Goal: Task Accomplishment & Management: Manage account settings

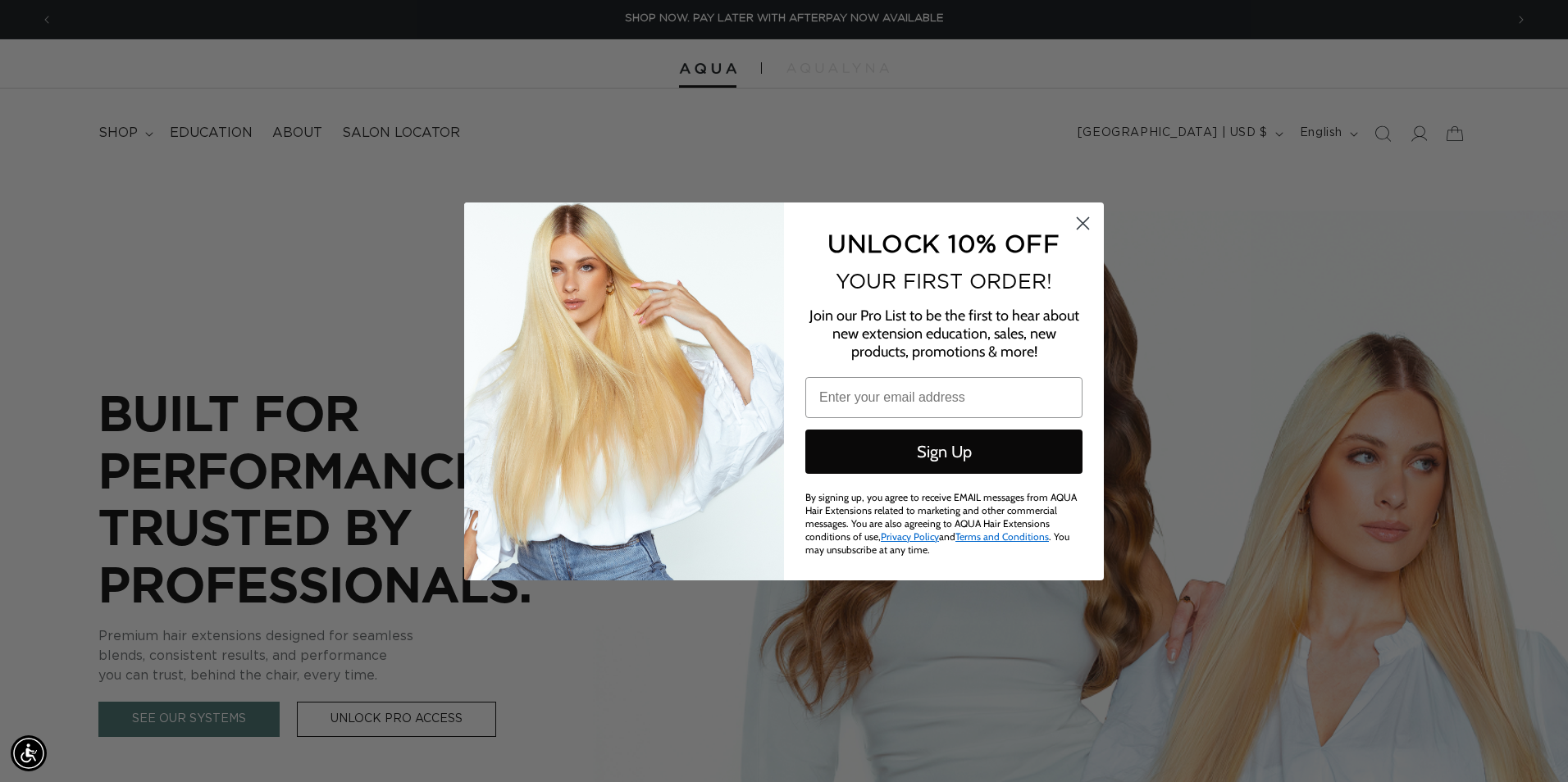
click at [1084, 221] on circle "Close dialog" at bounding box center [1083, 222] width 27 height 27
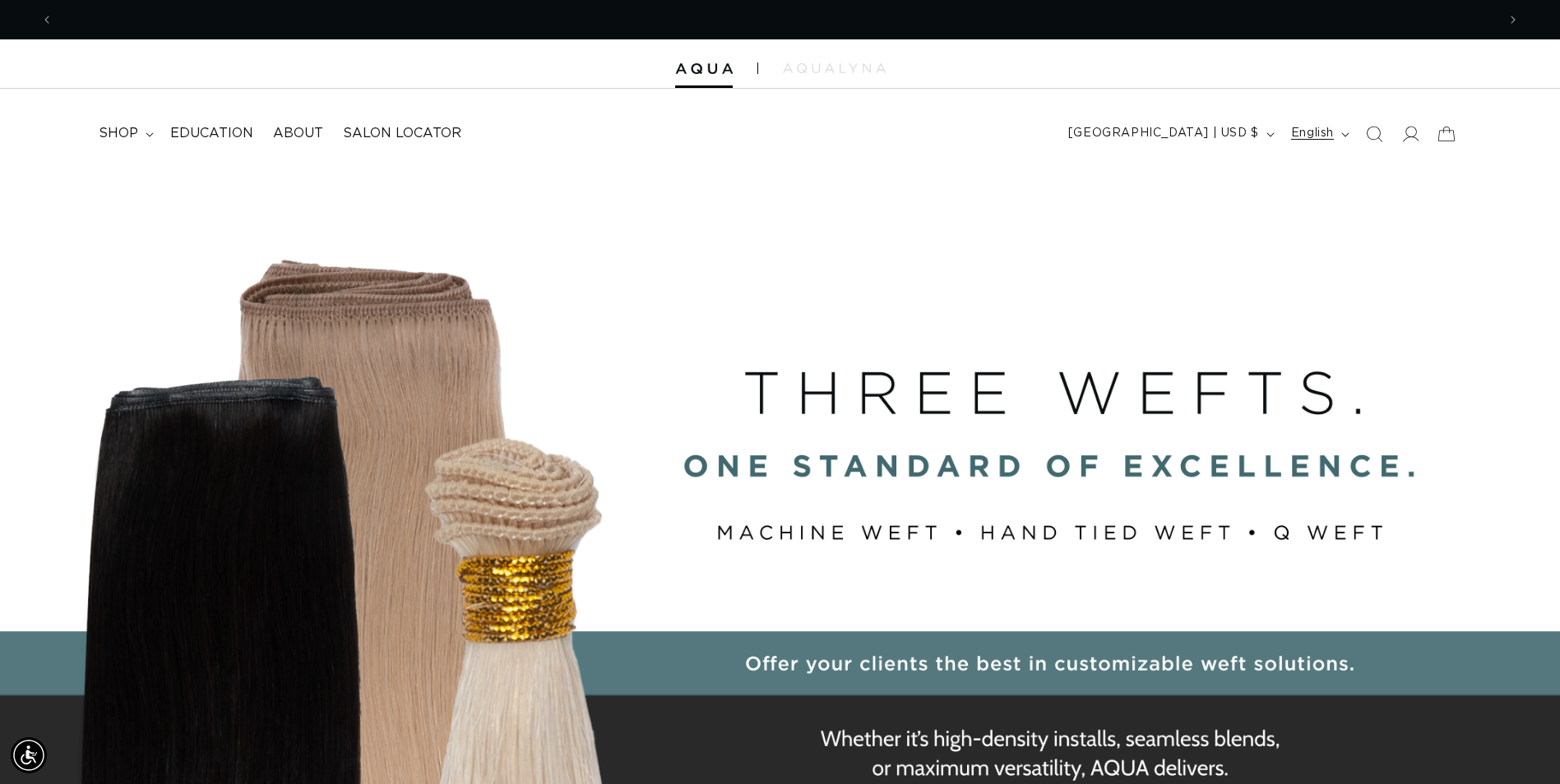
scroll to position [0, 2886]
click at [1408, 136] on icon at bounding box center [1411, 133] width 17 height 16
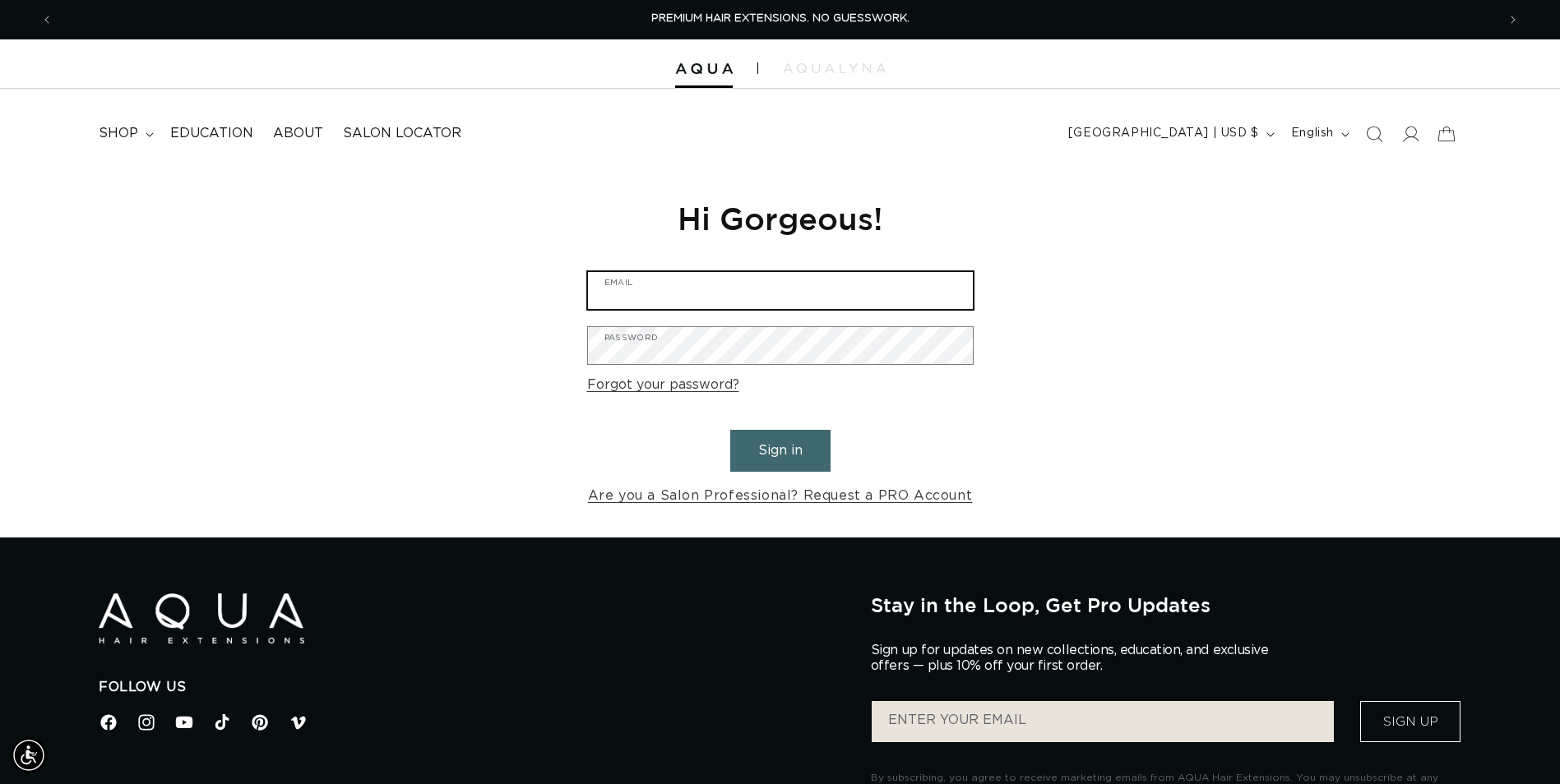
type input "rudolphadamo@spasalon.com"
click at [767, 448] on button "Sign in" at bounding box center [780, 450] width 100 height 42
